Goal: Task Accomplishment & Management: Manage account settings

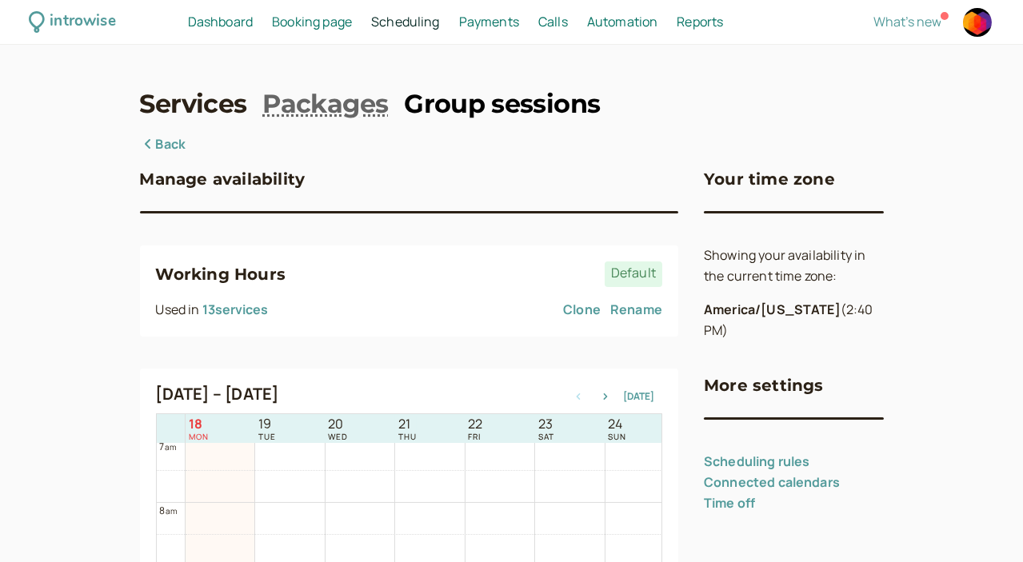
click at [430, 110] on link "Group sessions" at bounding box center [502, 104] width 196 height 36
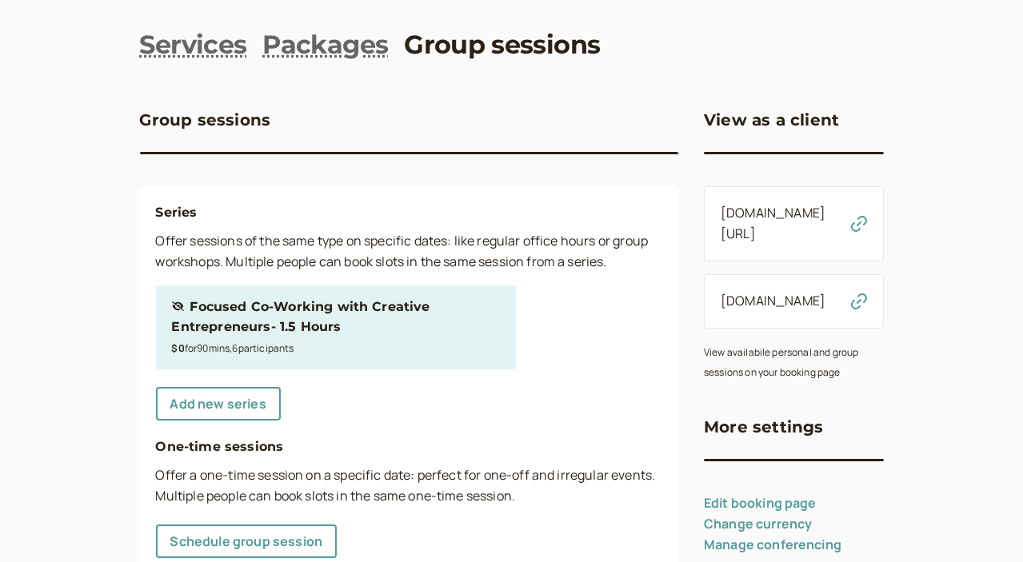
scroll to position [119, 0]
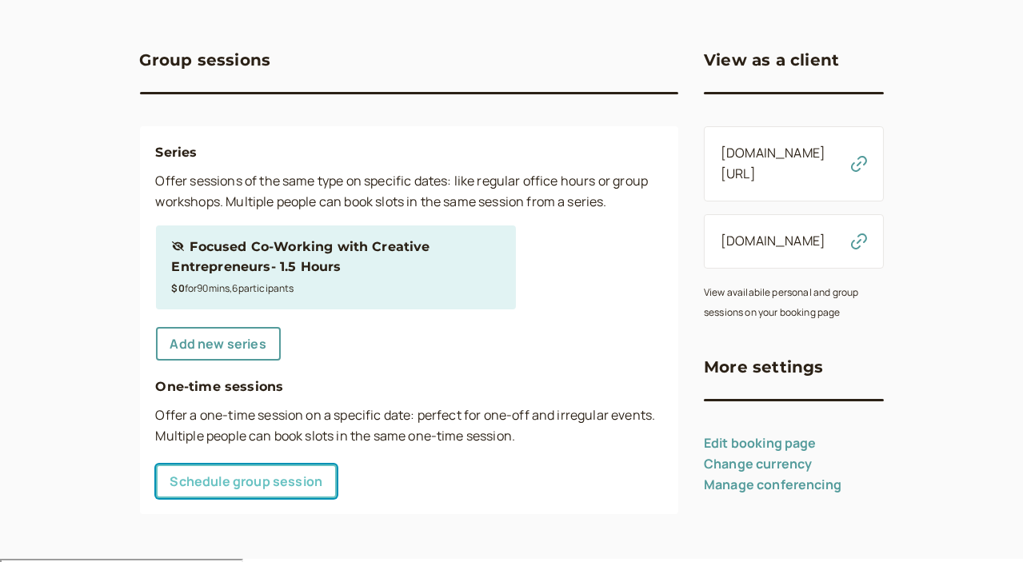
click at [158, 490] on link "Schedule group session" at bounding box center [247, 482] width 182 height 34
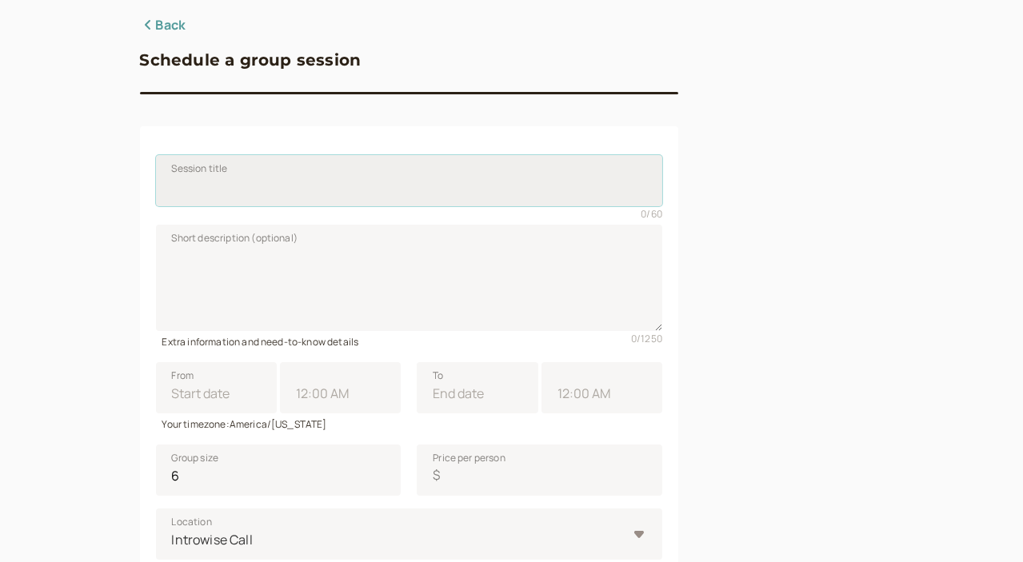
click at [226, 196] on input "Session title" at bounding box center [409, 180] width 507 height 51
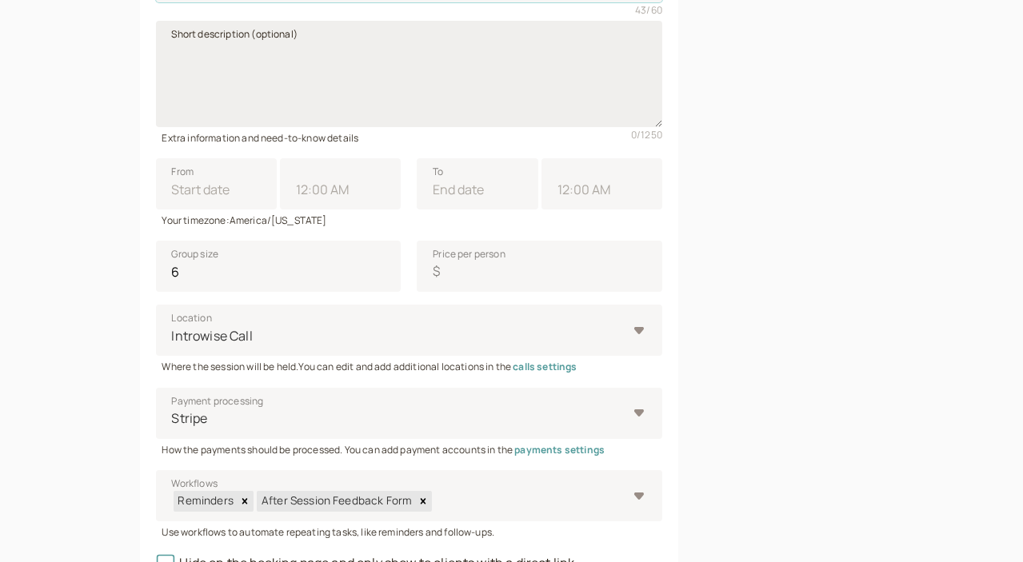
scroll to position [436, 0]
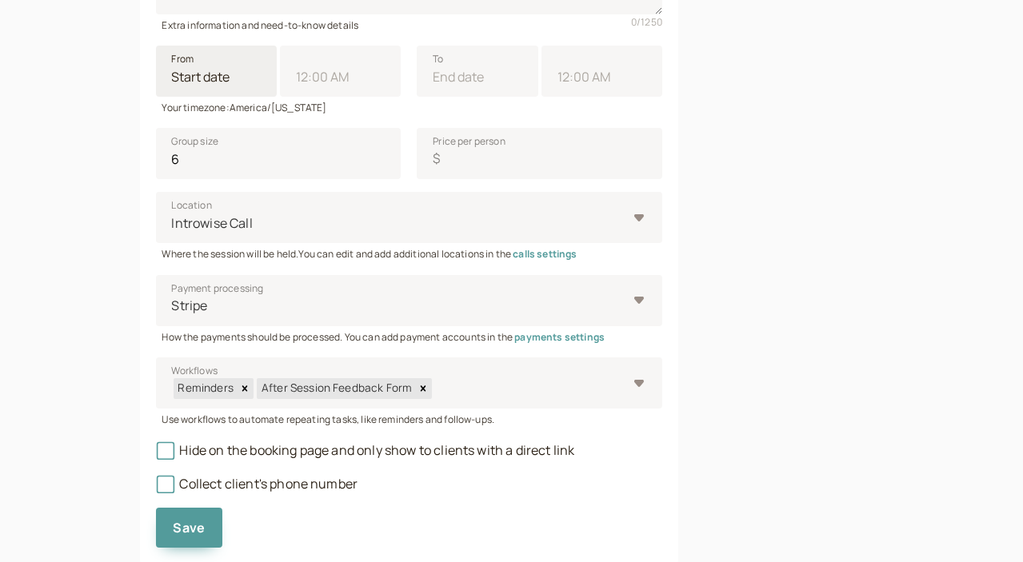
type input "[PERSON_NAME] + [PERSON_NAME] - Shower Cry Record 1- check-in"
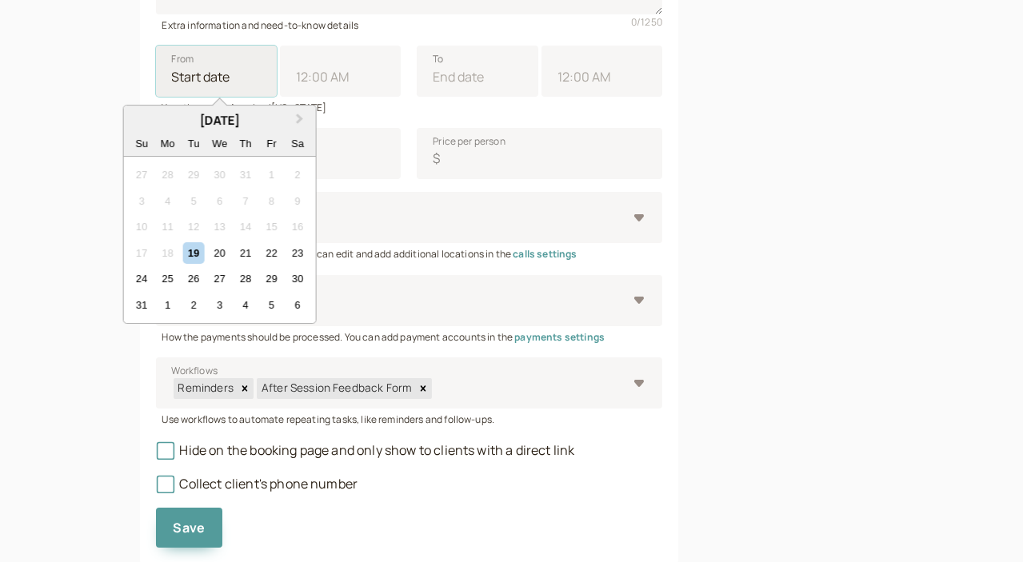
click at [156, 86] on input "From Next Month [DATE] Su Mo Tu We Th Fr Sa 27 28 29 30 31 1 2 3 4 5 6 7 8 9 10…" at bounding box center [216, 71] width 121 height 51
click at [234, 258] on div "21" at bounding box center [245, 253] width 22 height 22
click at [174, 97] on input "From Next Month [DATE] Su Mo Tu We Th Fr Sa 27 28 29 30 31 1 2 3 4 5 6 7 8 9 10…" at bounding box center [216, 71] width 121 height 51
type input "[DATE]"
type input "11:00 AM"
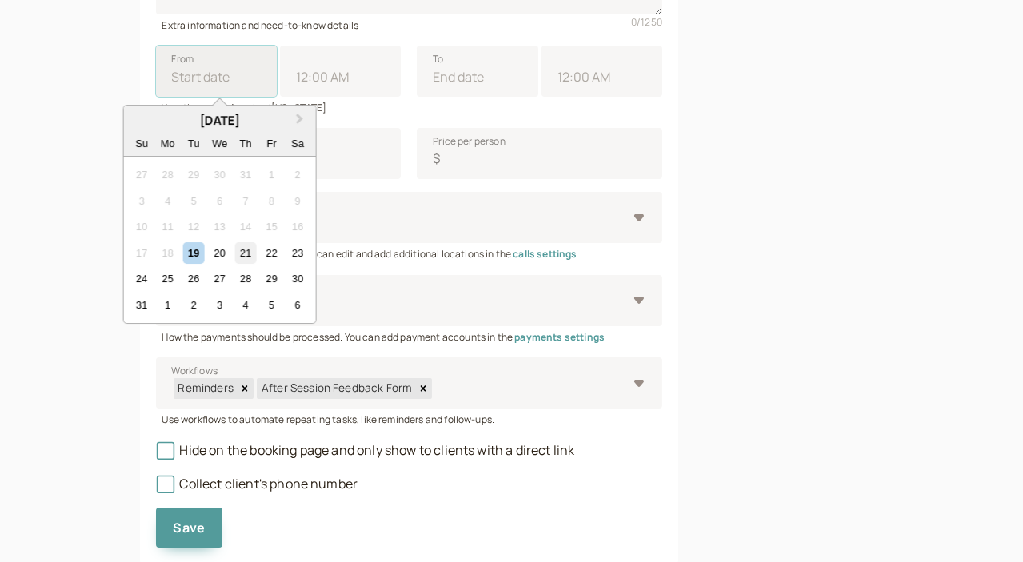
type input "[DATE]"
type input "12:00 PM"
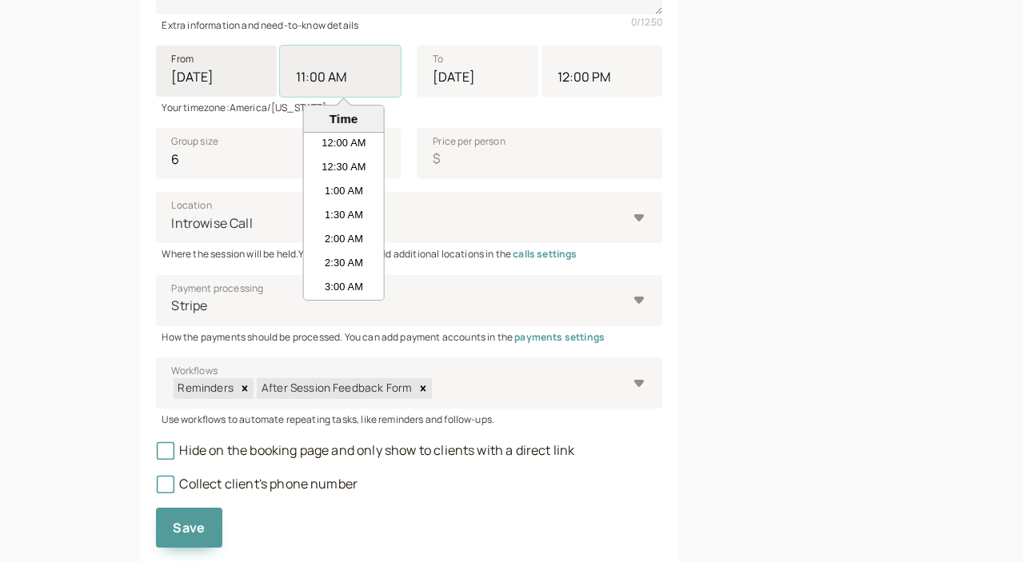
click at [280, 78] on input "11:00 AM" at bounding box center [340, 71] width 121 height 51
click at [304, 142] on li "8:00 PM" at bounding box center [344, 143] width 80 height 24
click at [280, 97] on input "11:00 AM" at bounding box center [340, 71] width 121 height 51
type input "8:00 PM"
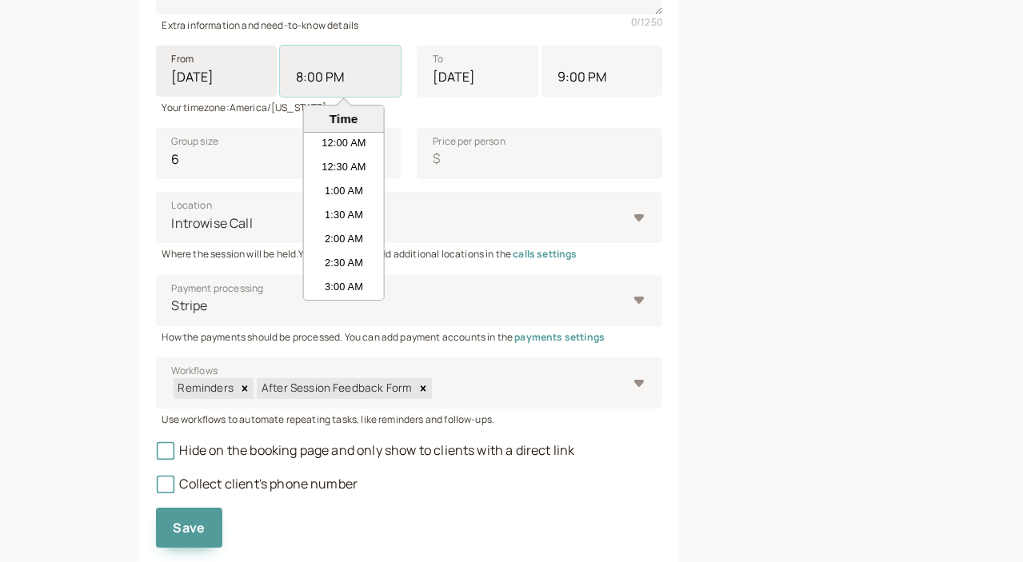
scroll to position [888, 0]
click at [542, 78] on input "9:00 PM" at bounding box center [602, 71] width 121 height 51
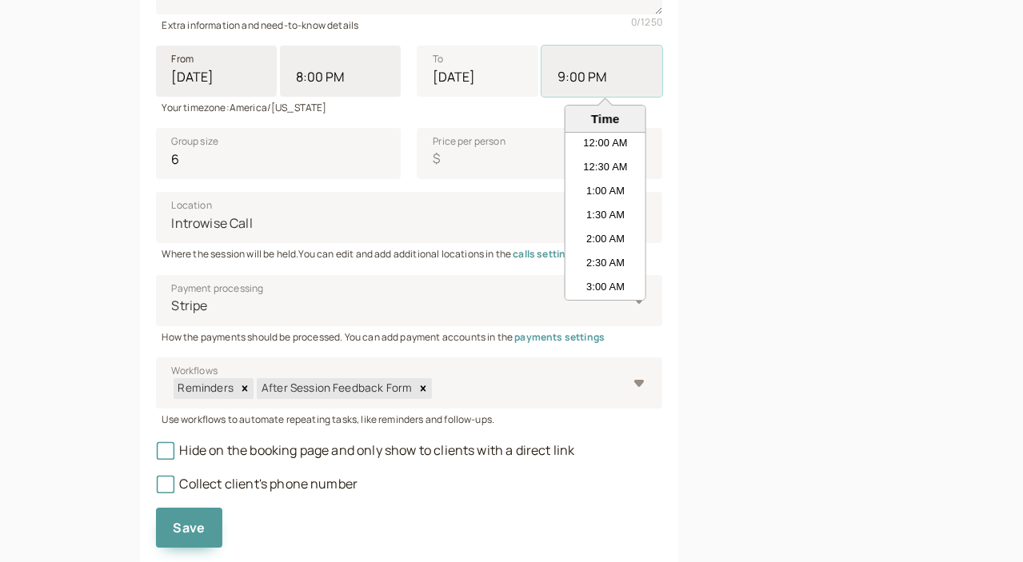
scroll to position [936, 0]
click at [565, 192] on li "8:30 PM" at bounding box center [605, 193] width 80 height 24
click at [542, 97] on input "9:00 PM" at bounding box center [602, 71] width 121 height 51
type input "8:30 PM"
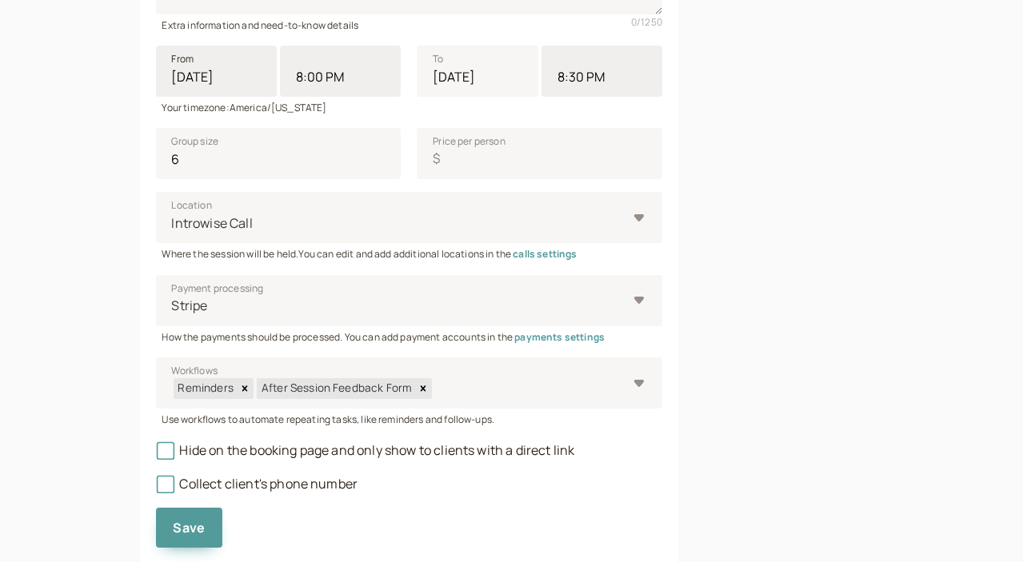
click at [704, 226] on div at bounding box center [794, 131] width 180 height 866
click at [167, 172] on input "6" at bounding box center [279, 153] width 246 height 51
type input "1"
click at [432, 162] on input "Price per person $" at bounding box center [540, 153] width 246 height 51
type input "0"
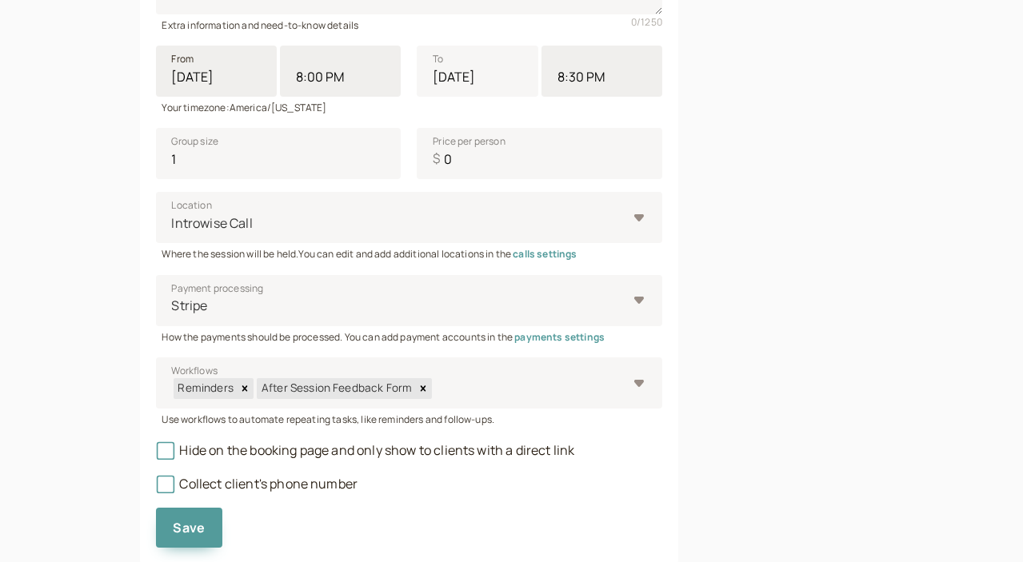
click at [784, 217] on div at bounding box center [794, 131] width 180 height 866
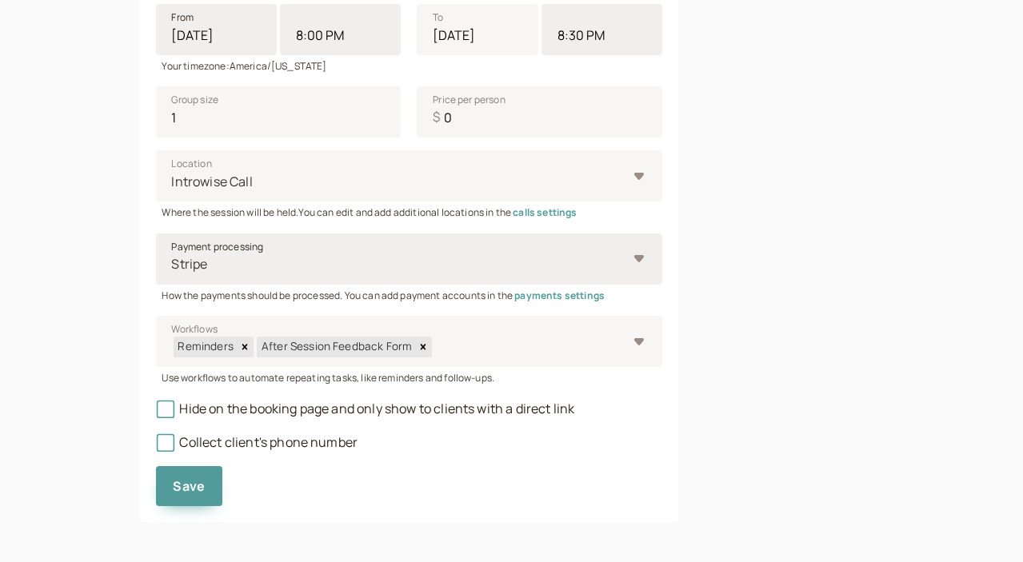
scroll to position [485, 0]
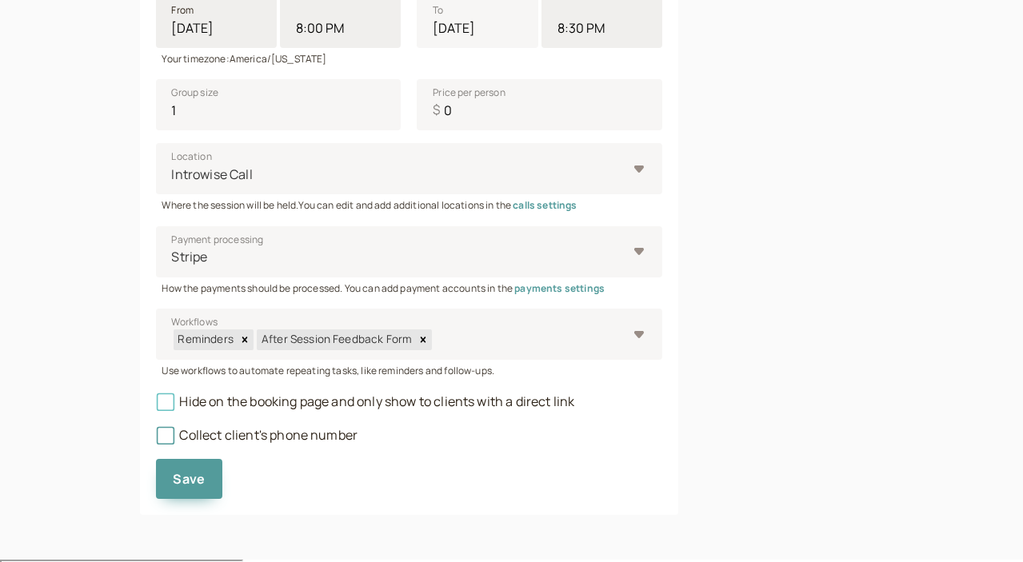
click at [156, 404] on icon at bounding box center [165, 403] width 18 height 18
click at [156, 406] on input "Hide on the booking page and only show to clients with a direct link" at bounding box center [156, 406] width 0 height 0
click at [174, 482] on span "Save" at bounding box center [190, 479] width 32 height 18
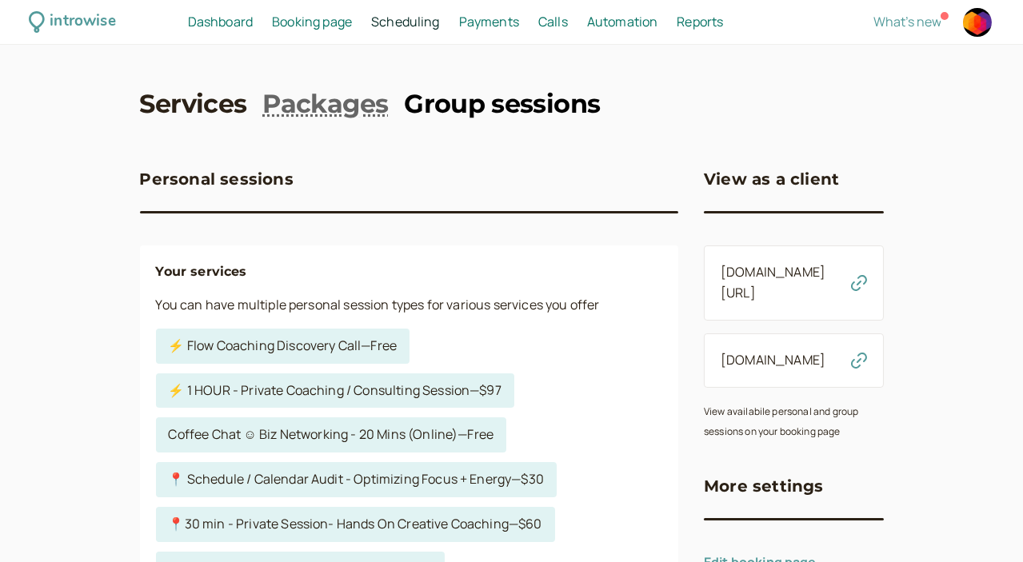
click at [497, 121] on link "Group sessions" at bounding box center [502, 104] width 196 height 36
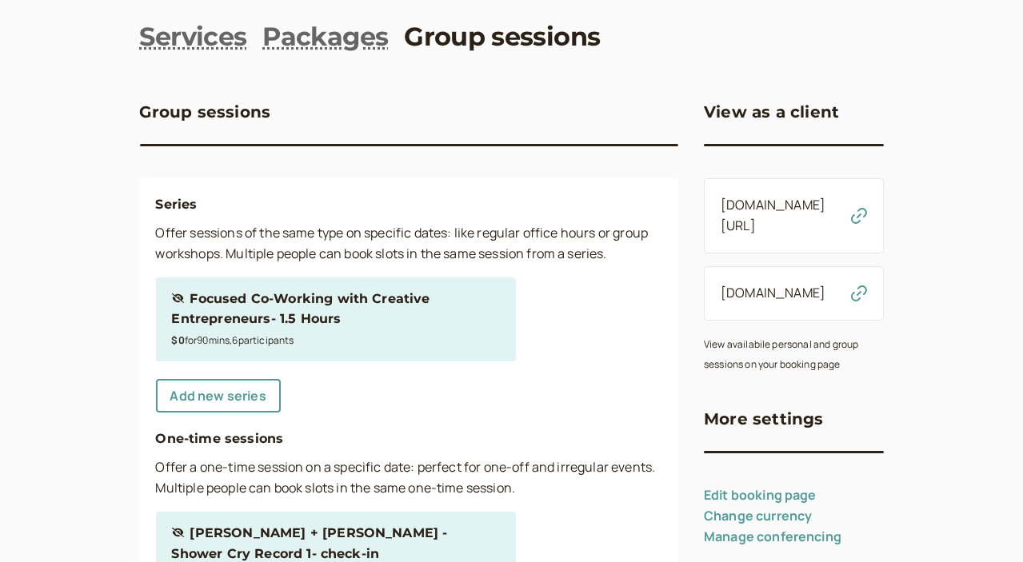
scroll to position [216, 0]
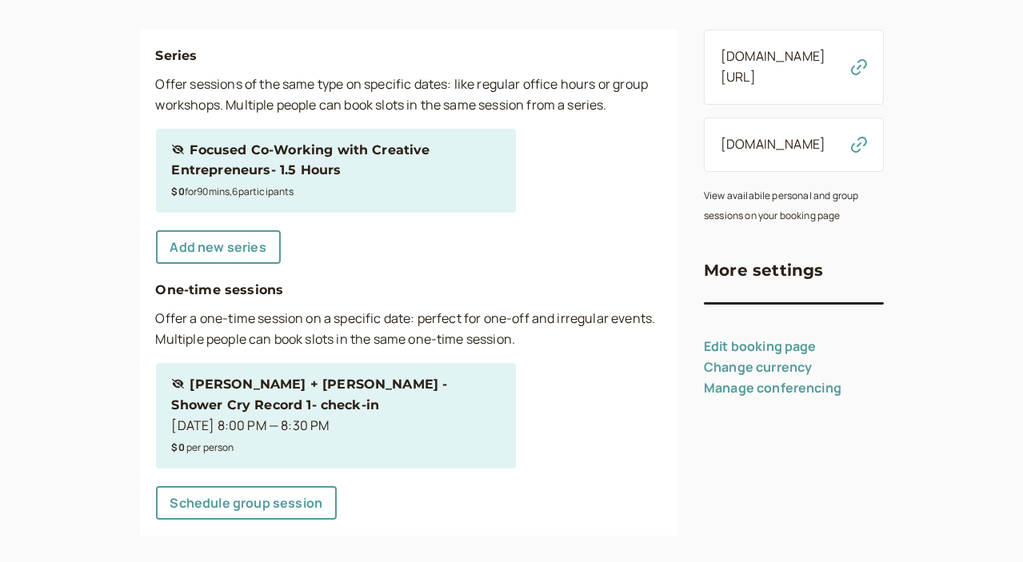
click at [355, 416] on div "[DATE] 8:00 PM — 8:30 PM" at bounding box center [336, 426] width 328 height 21
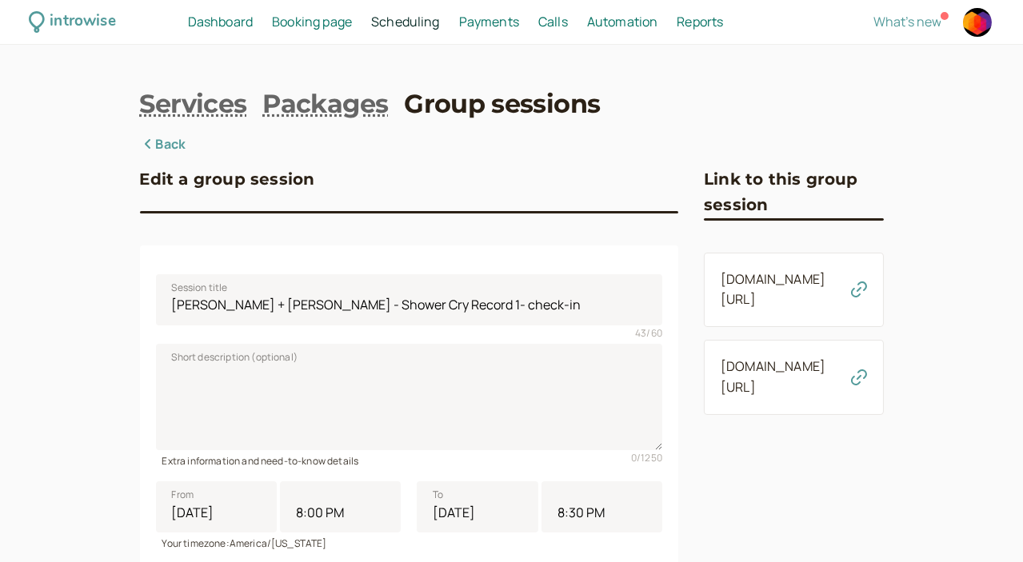
click at [867, 285] on icon "button" at bounding box center [859, 290] width 16 height 16
